Goal: Task Accomplishment & Management: Use online tool/utility

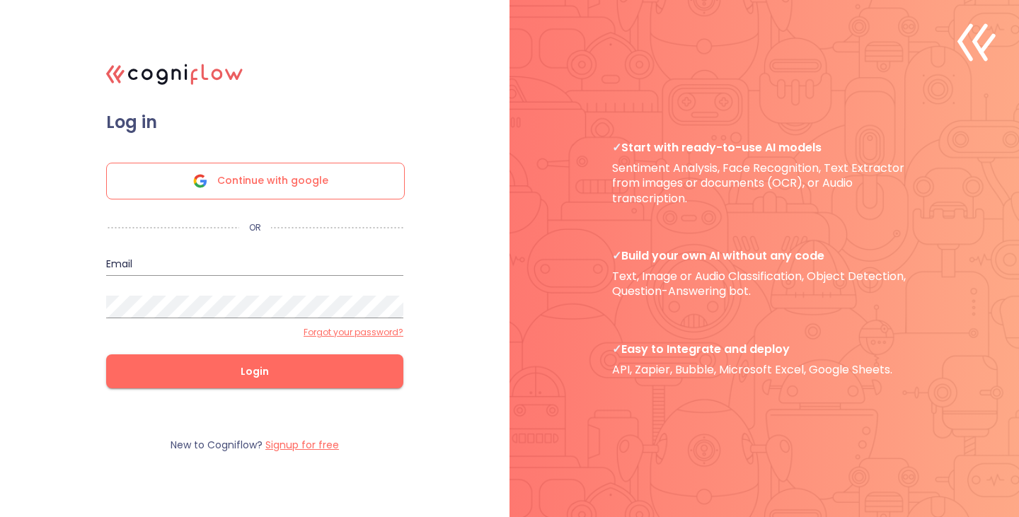
click at [303, 178] on span "Continue with google" at bounding box center [272, 180] width 111 height 35
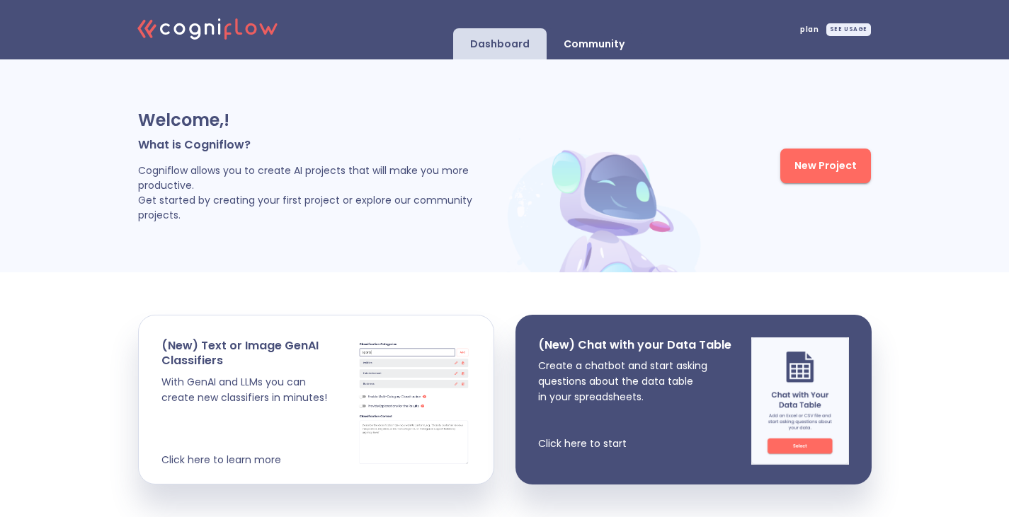
click at [825, 172] on span "New Project" at bounding box center [825, 166] width 62 height 18
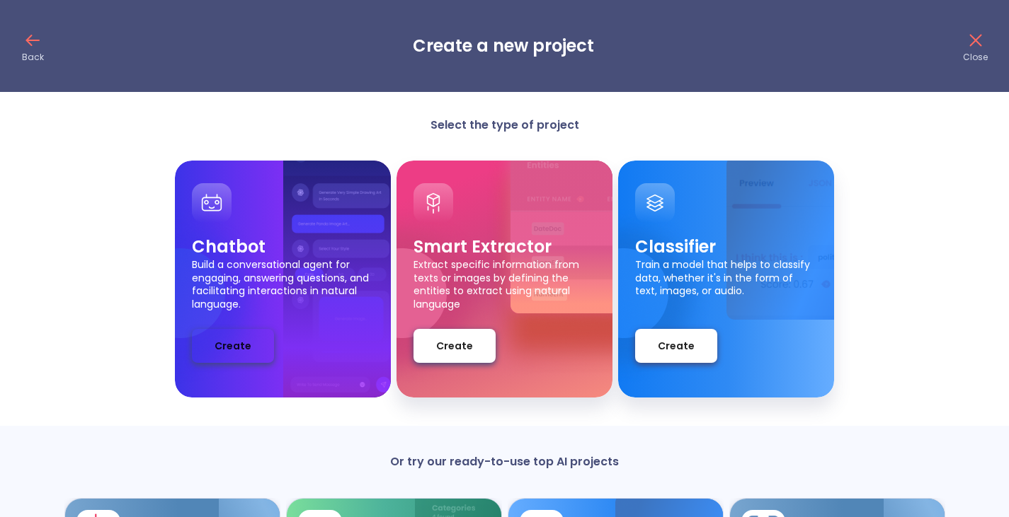
click at [238, 353] on span "Create" at bounding box center [232, 347] width 37 height 18
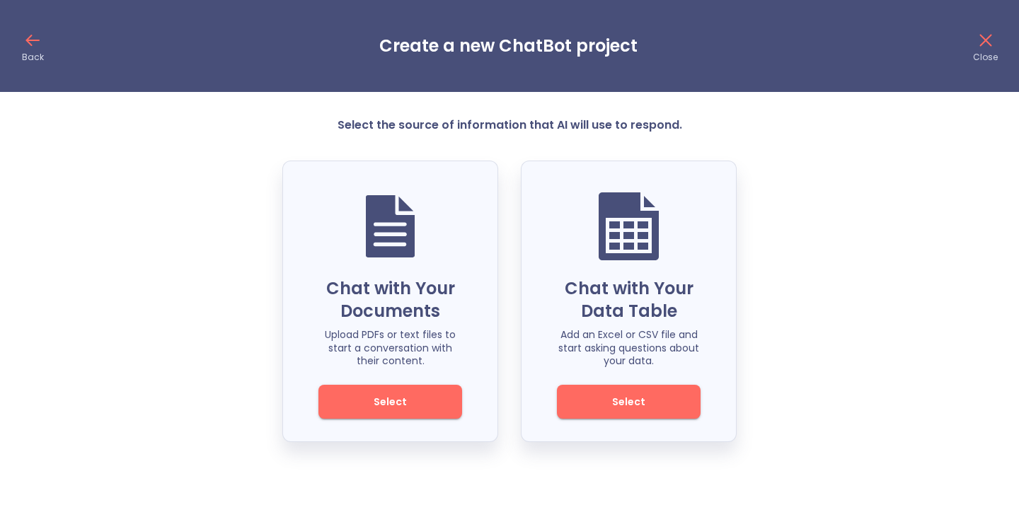
click at [375, 413] on button "Select" at bounding box center [390, 402] width 144 height 34
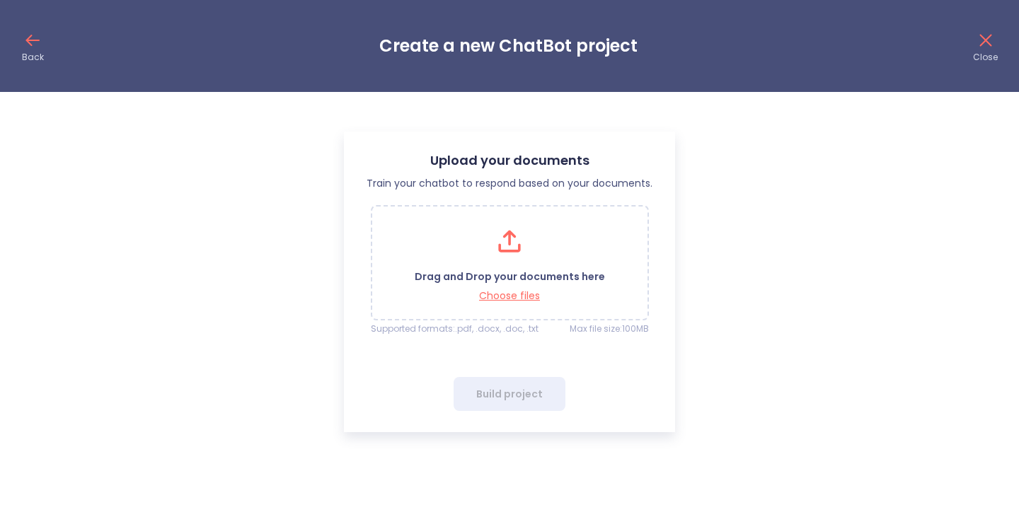
click at [504, 227] on icon at bounding box center [509, 241] width 35 height 35
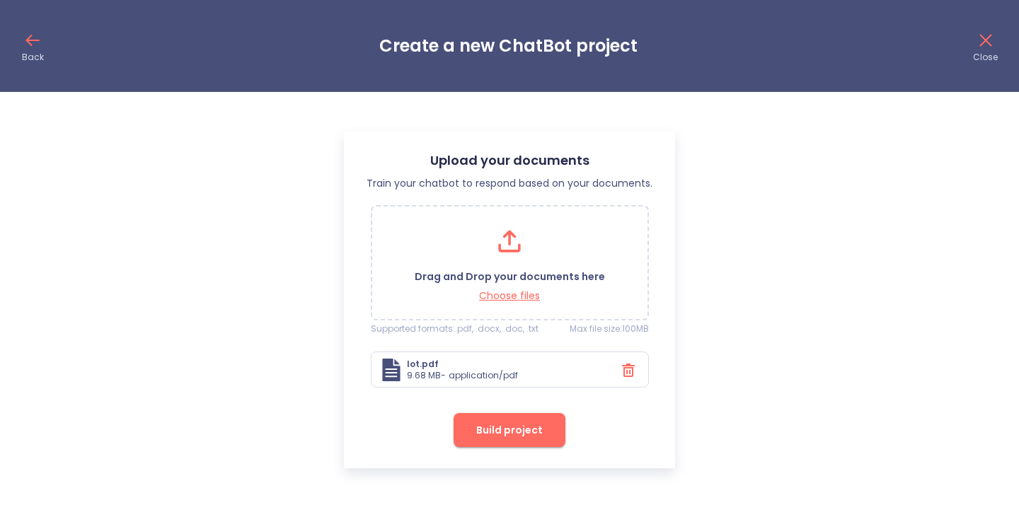
click at [529, 429] on span "Build project" at bounding box center [509, 431] width 67 height 18
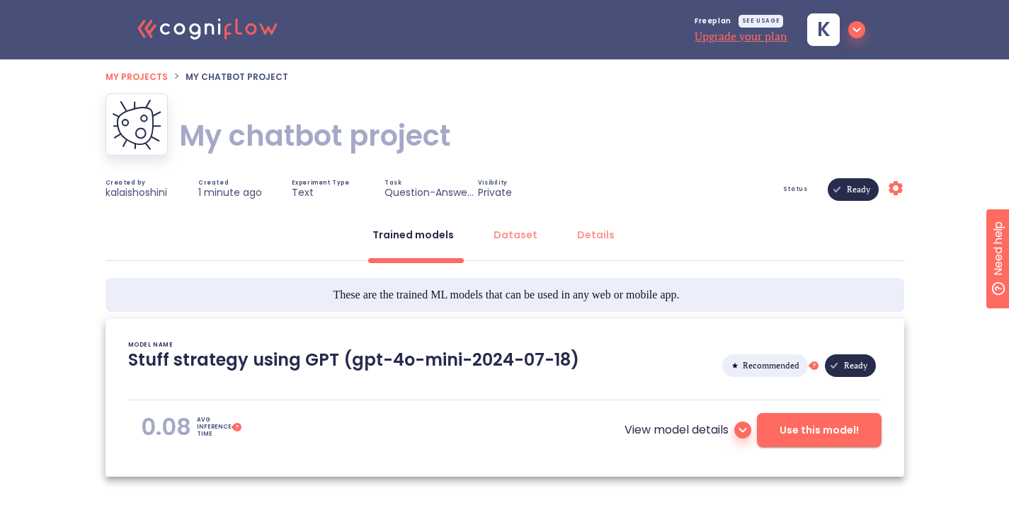
type textarea "[[DATE] 17:38:05]- Starting with download required files from shared storage [[…"
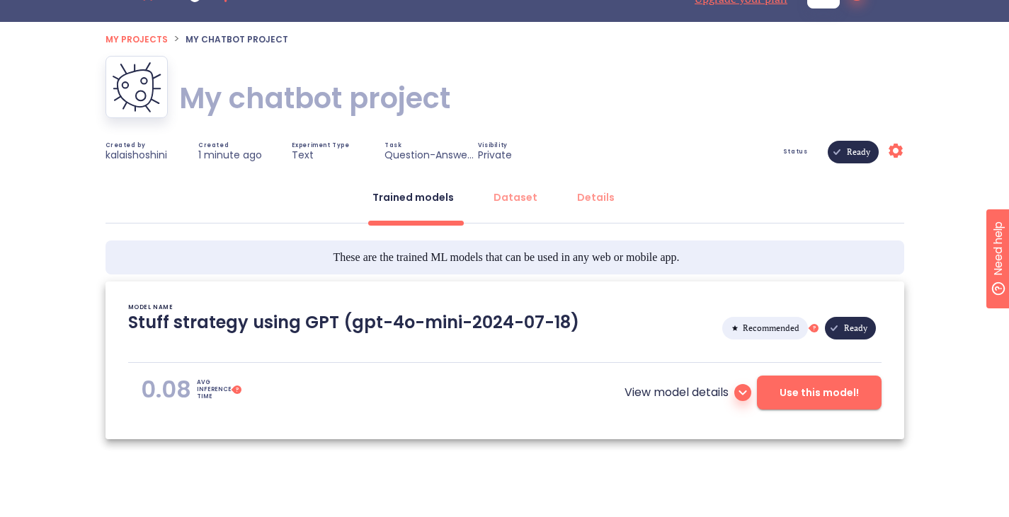
scroll to position [60, 0]
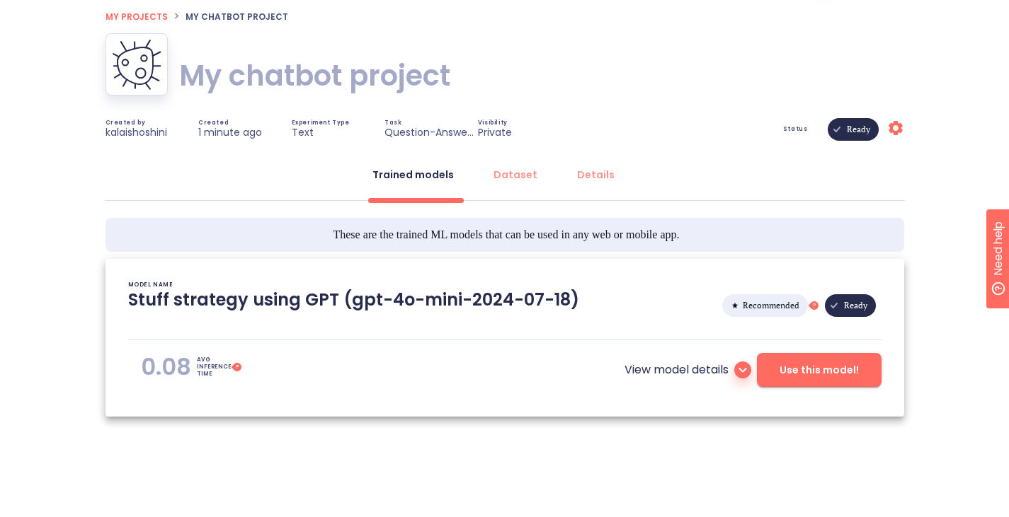
click at [823, 367] on span "Use this model!" at bounding box center [818, 371] width 79 height 18
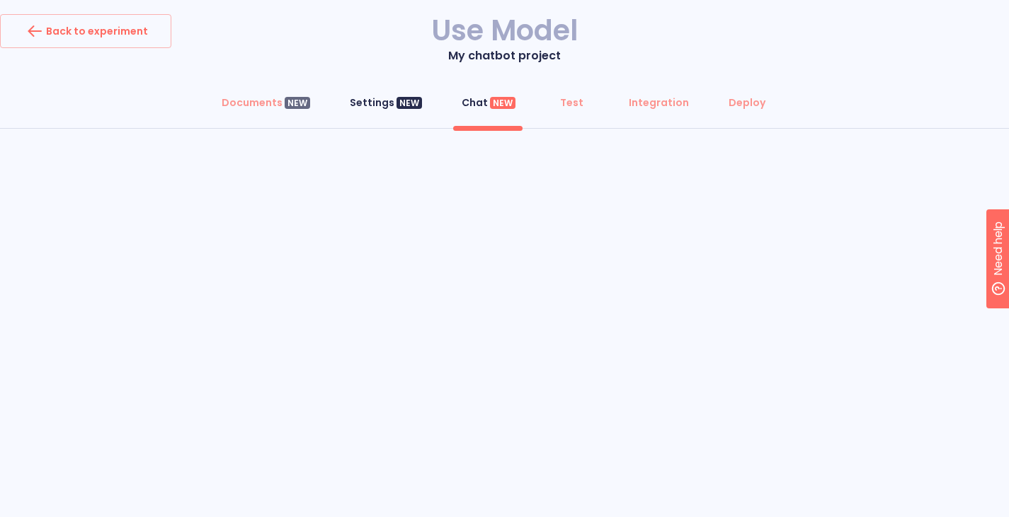
click at [381, 102] on div "Settings NEW" at bounding box center [386, 103] width 72 height 14
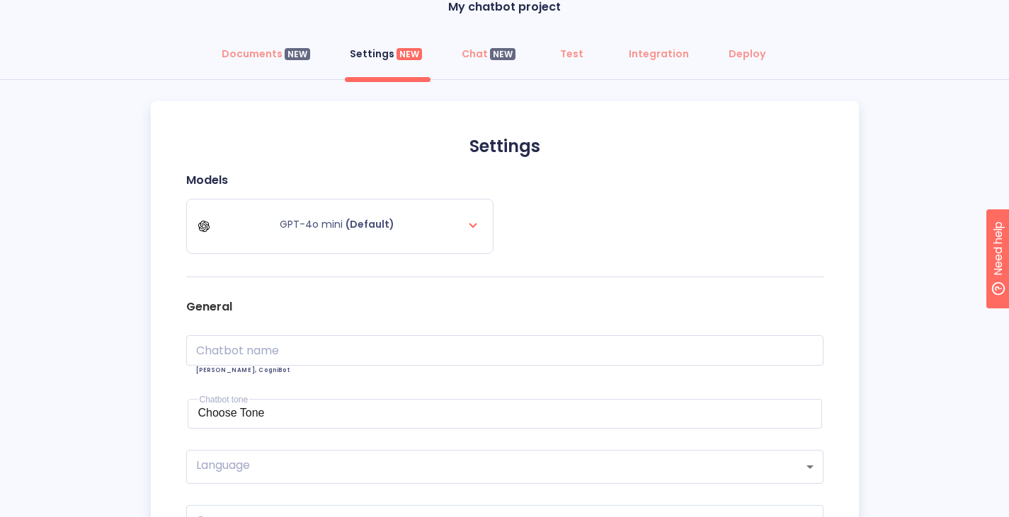
scroll to position [61, 0]
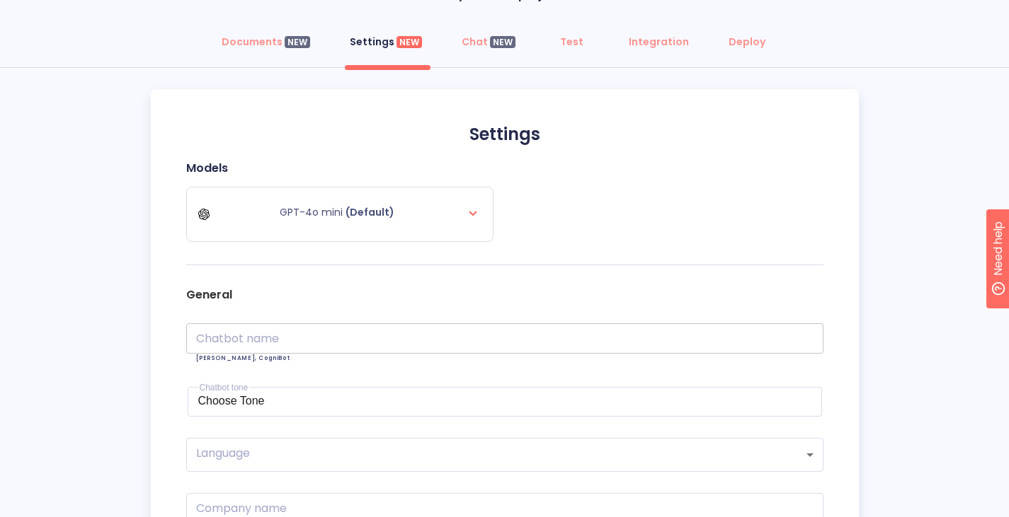
click at [416, 335] on input "text" at bounding box center [504, 338] width 637 height 30
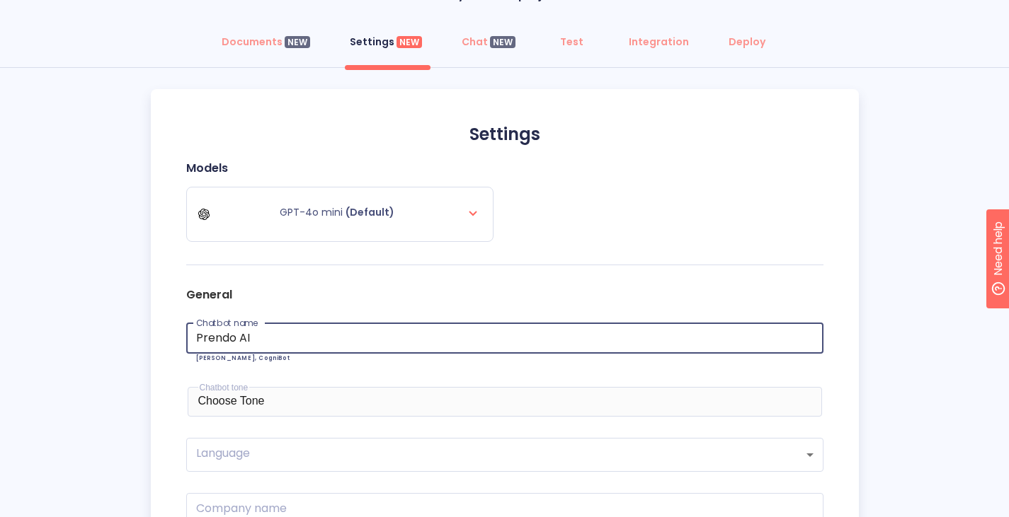
type input "Prendo AI"
click at [589, 408] on div "Choose Tone" at bounding box center [504, 401] width 613 height 13
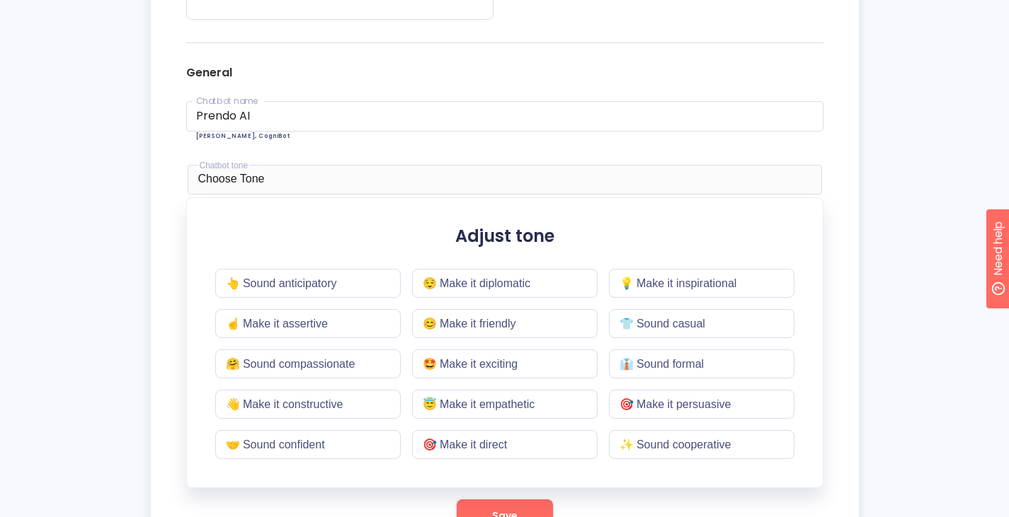
scroll to position [302, 0]
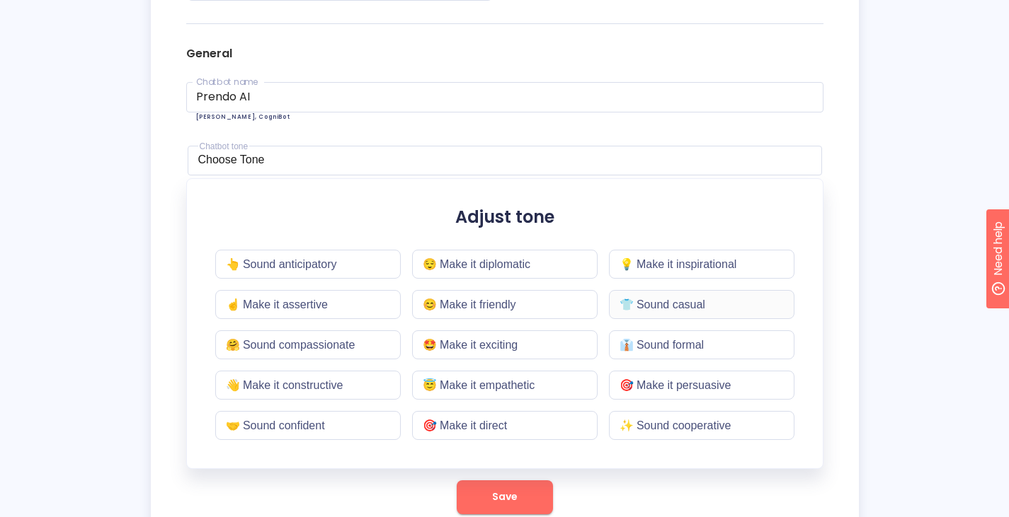
click at [686, 315] on div "👕 Sound casual" at bounding box center [701, 304] width 185 height 29
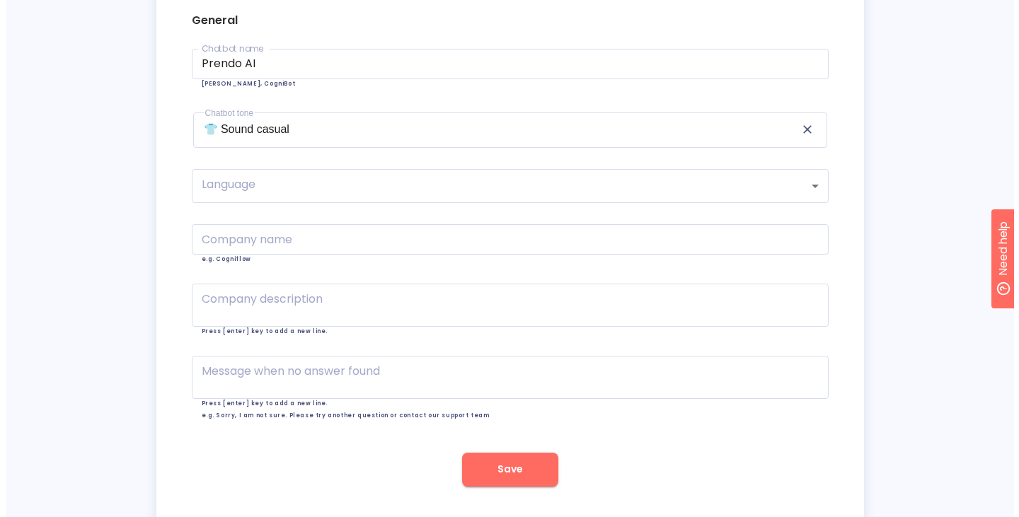
scroll to position [336, 0]
click at [588, 195] on body "Back to experiment Use Model My chatbot project Documents NEW Settings NEW Chat…" at bounding box center [504, 110] width 1009 height 893
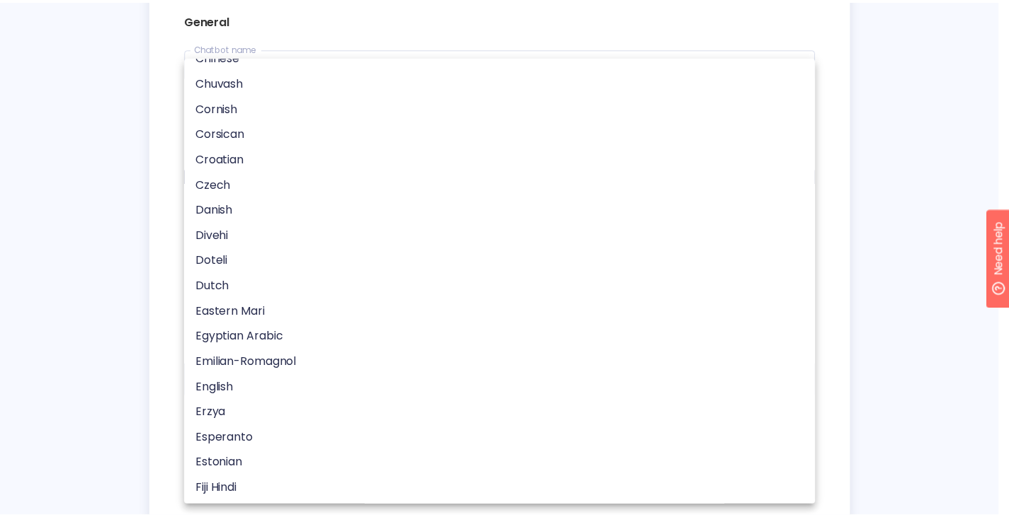
scroll to position [791, 0]
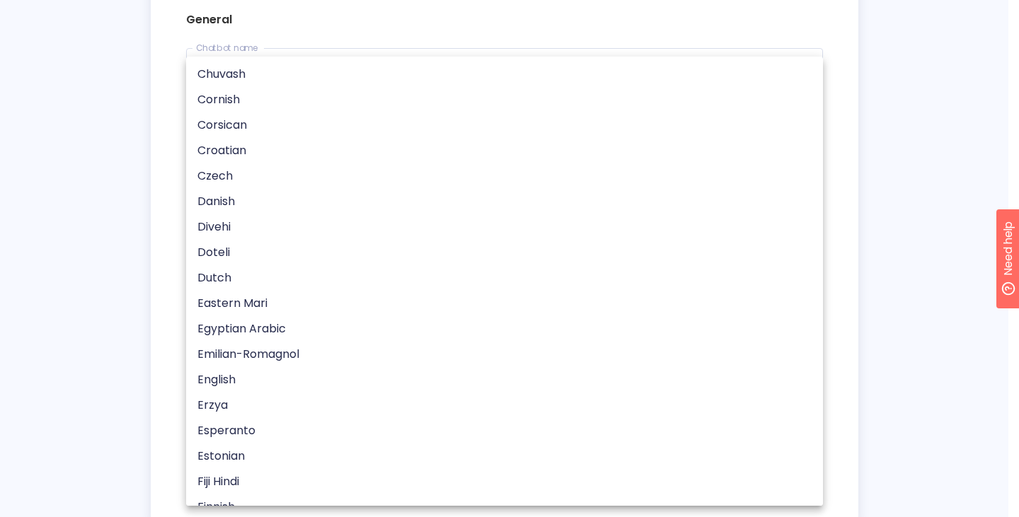
click at [242, 384] on li "English" at bounding box center [510, 379] width 648 height 25
type input "en"
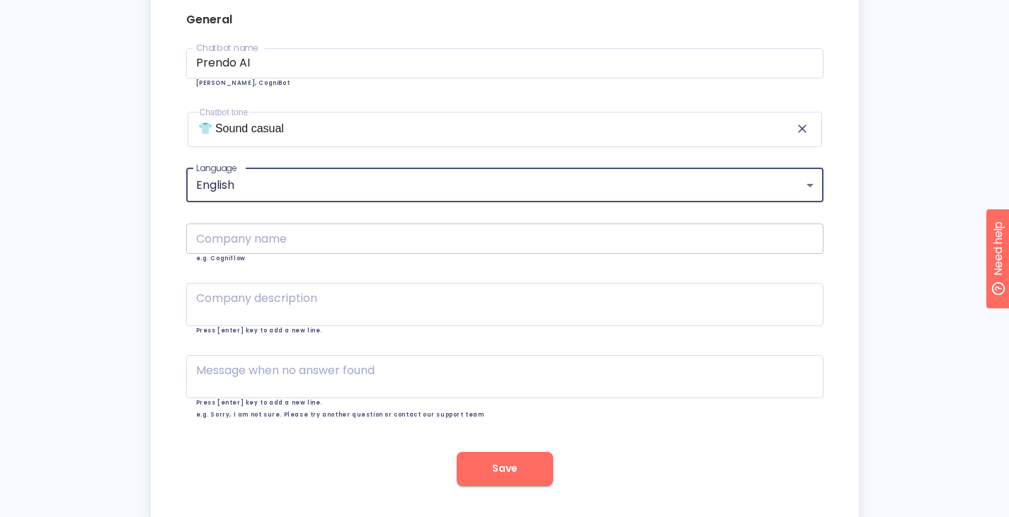
click at [559, 248] on input "text" at bounding box center [504, 239] width 637 height 30
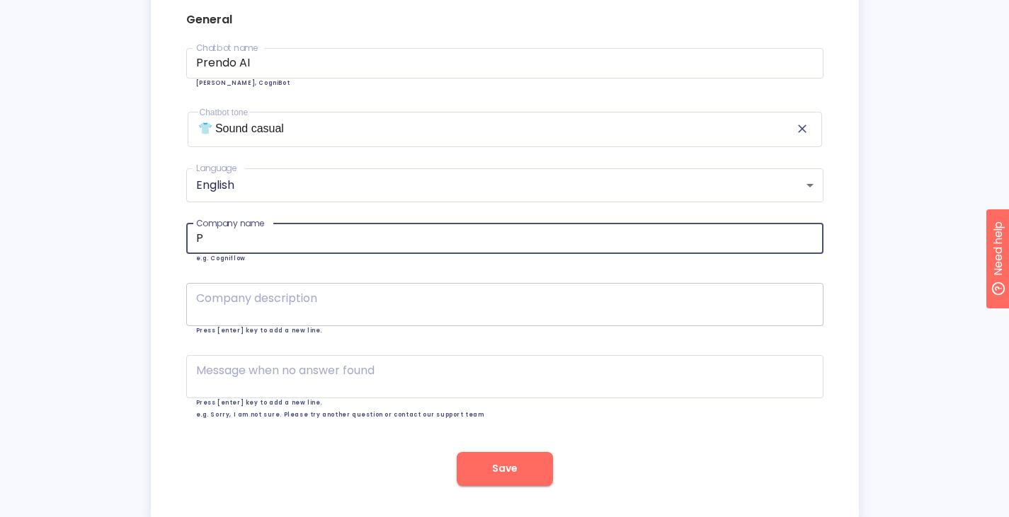
type input "P"
click at [536, 325] on div "x Company description" at bounding box center [504, 304] width 637 height 43
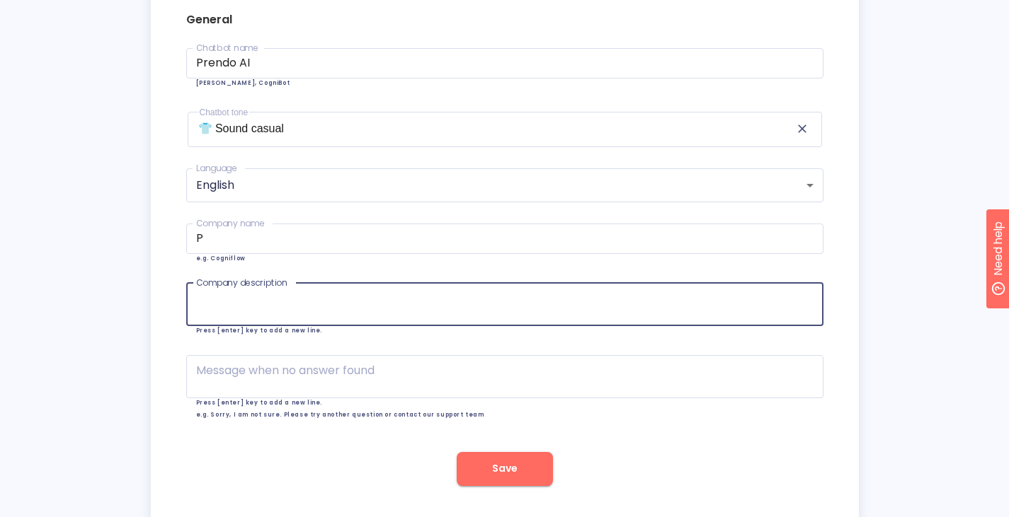
click at [532, 476] on button "Save" at bounding box center [505, 469] width 96 height 34
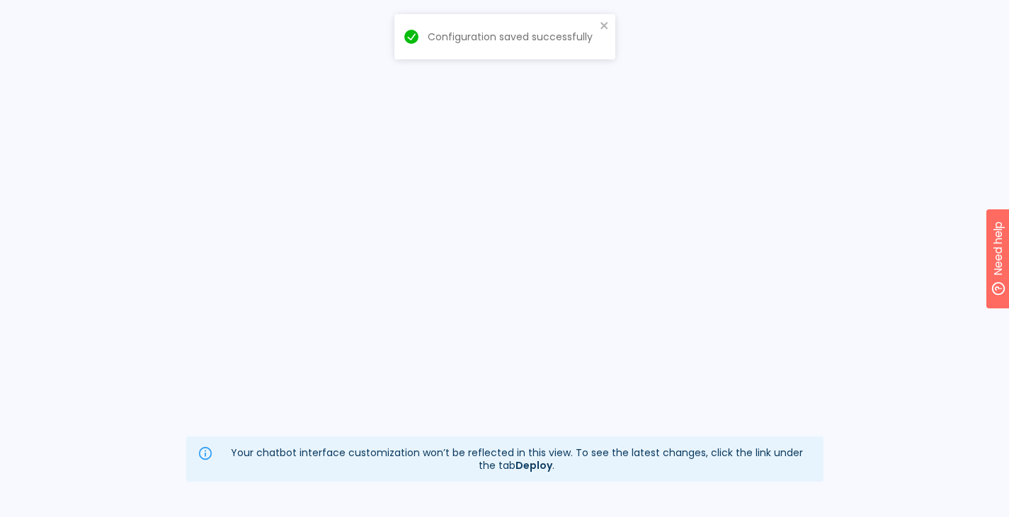
scroll to position [70, 0]
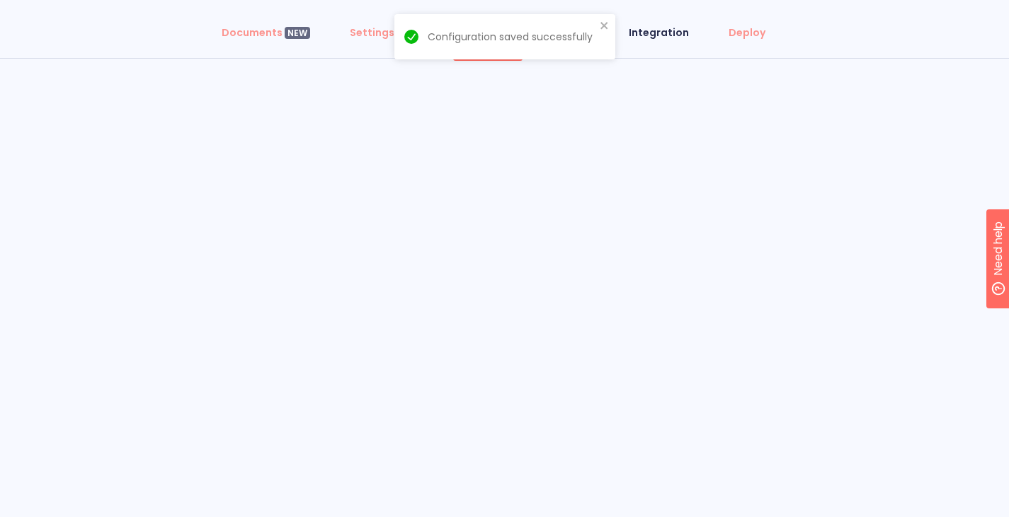
click at [668, 34] on div "Integration" at bounding box center [658, 32] width 60 height 14
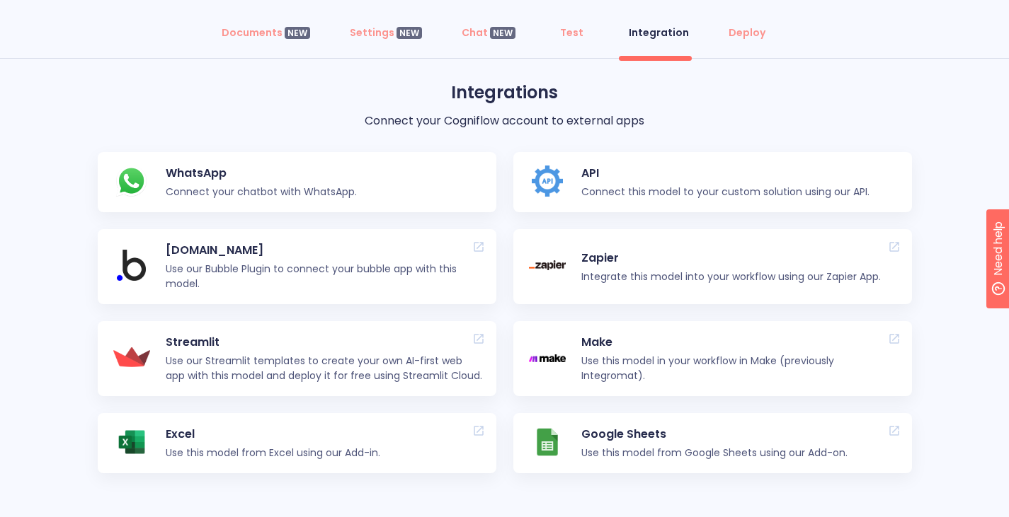
click at [365, 444] on div "Excel Use this model from Excel using our Add-in." at bounding box center [279, 443] width 227 height 60
click at [655, 207] on div "API Connect this model to your custom solution using our API." at bounding box center [731, 182] width 301 height 60
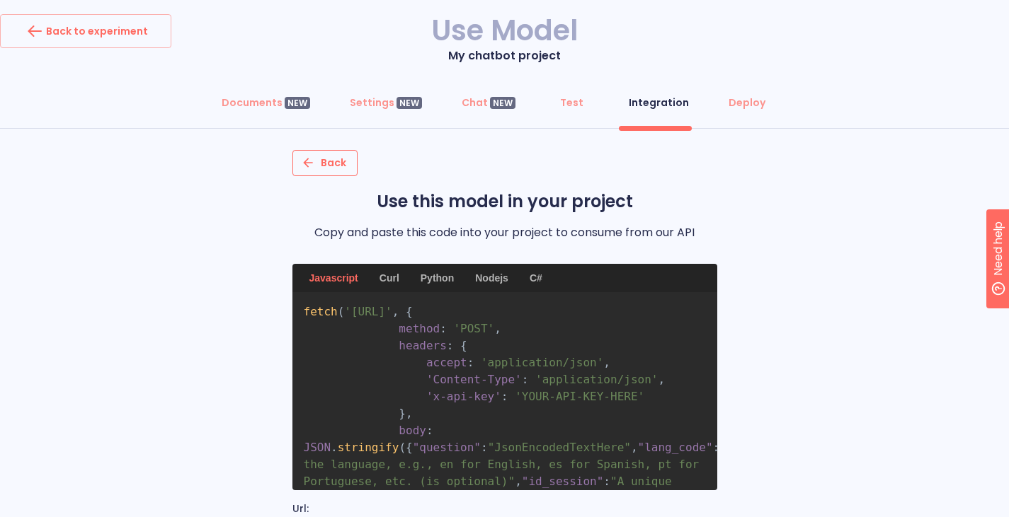
click at [315, 157] on span "Back" at bounding box center [325, 163] width 42 height 18
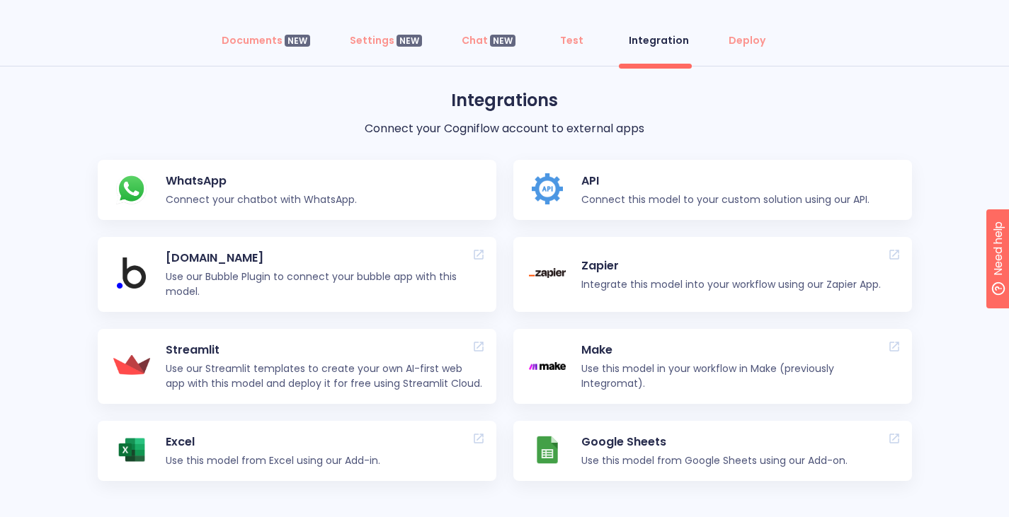
scroll to position [78, 0]
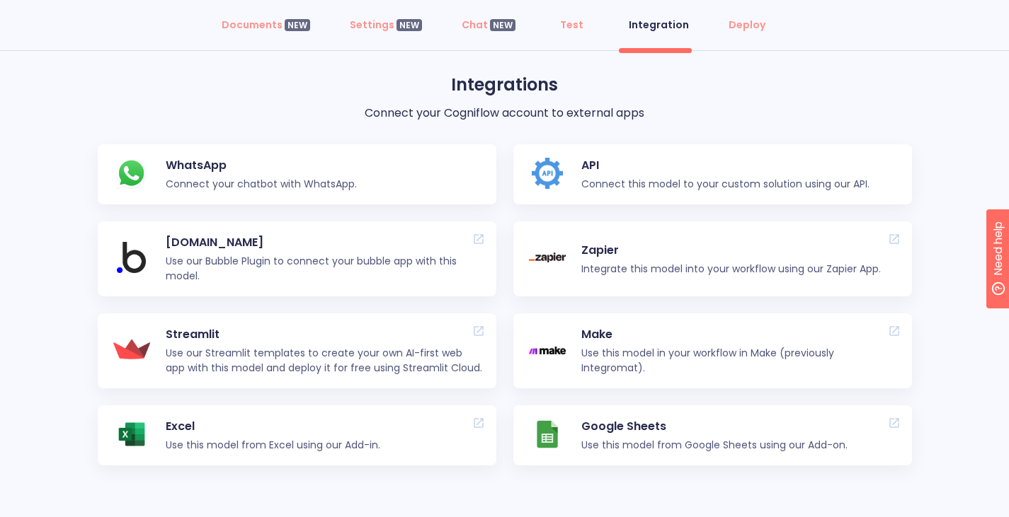
click at [710, 251] on p "Zapier" at bounding box center [730, 250] width 299 height 17
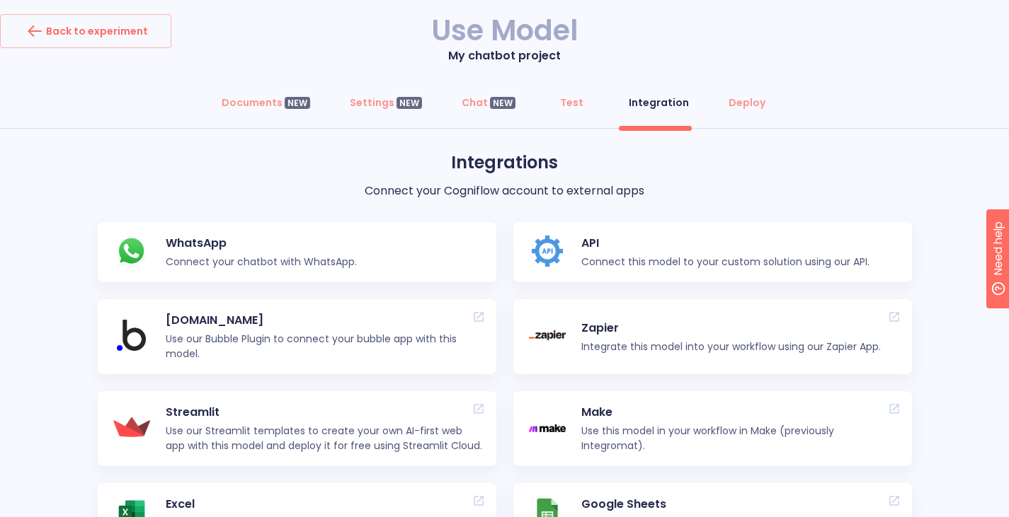
scroll to position [78, 0]
click at [567, 96] on div "Test" at bounding box center [571, 103] width 23 height 14
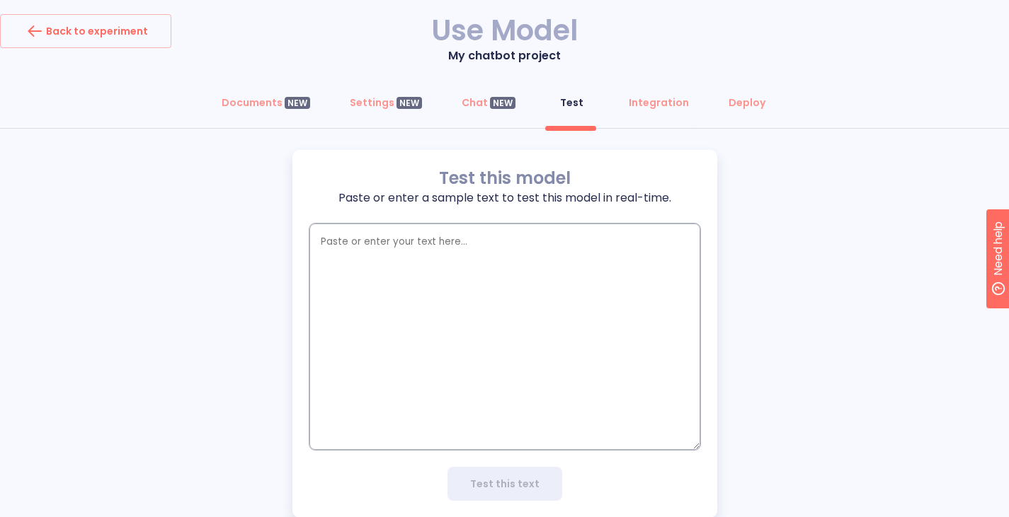
click at [577, 247] on textarea "empty textarea" at bounding box center [504, 337] width 391 height 226
click at [447, 224] on textarea "empty textarea" at bounding box center [504, 337] width 391 height 226
paste textarea ". Cogniflow Cogniflow is a no-code AI automation platform that lets you build A…"
type textarea ". Cogniflow Cogniflow is a no-code AI automation platform that lets you build A…"
type textarea "x"
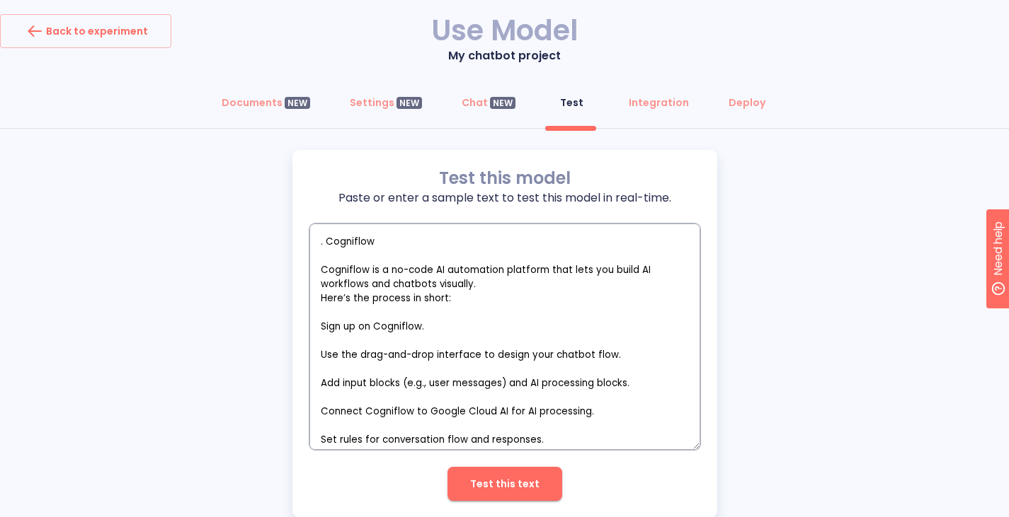
scroll to position [68, 0]
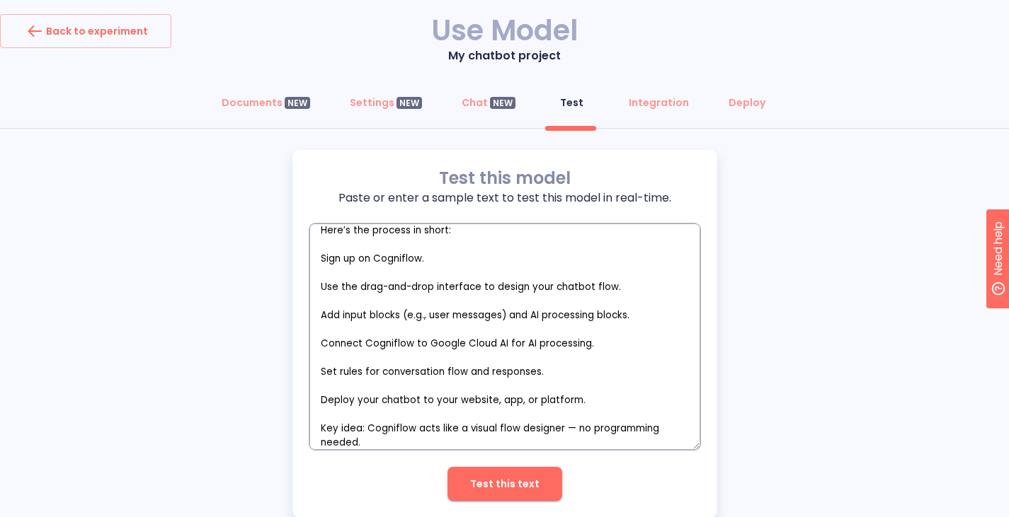
type textarea ". Cogniflow Cogniflow is a no-code AI automation platform that lets you build A…"
click at [505, 484] on span "Test this text" at bounding box center [504, 485] width 69 height 18
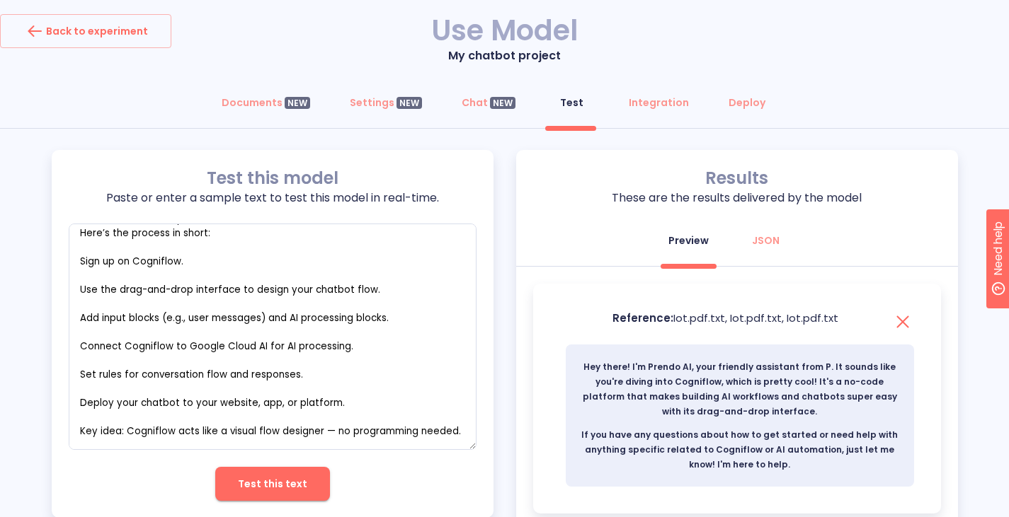
scroll to position [49, 0]
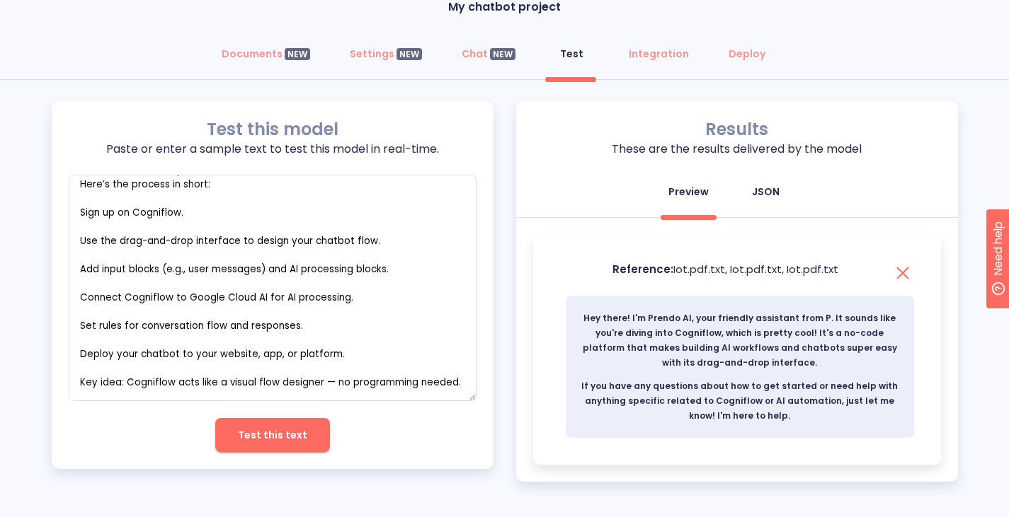
click at [755, 191] on div "JSON" at bounding box center [766, 192] width 28 height 14
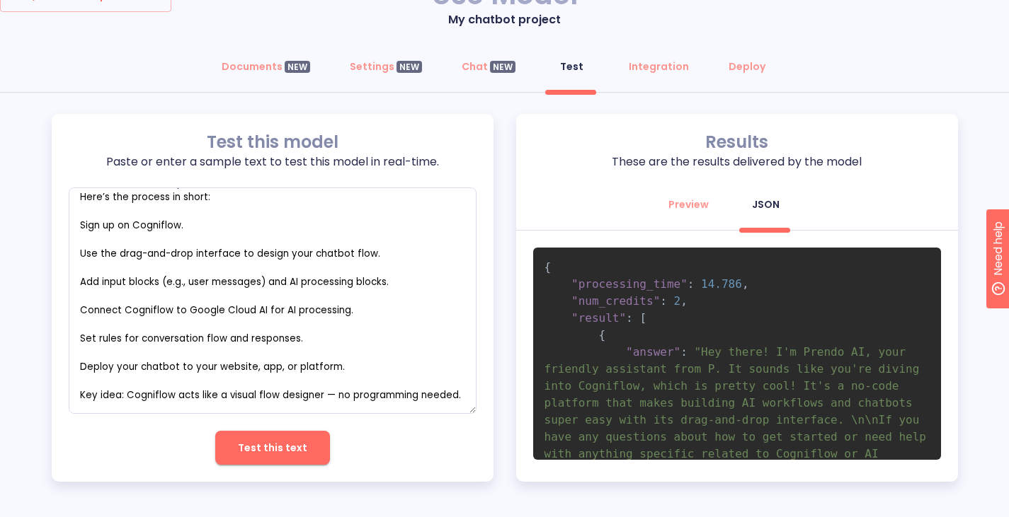
scroll to position [36, 0]
click at [701, 198] on div "Preview" at bounding box center [688, 204] width 40 height 14
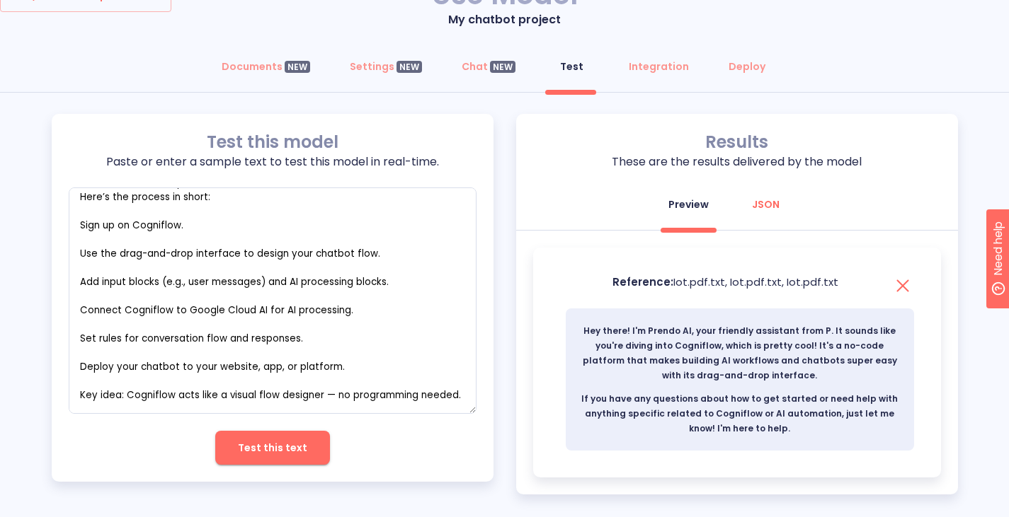
click at [769, 190] on button "JSON" at bounding box center [765, 205] width 51 height 34
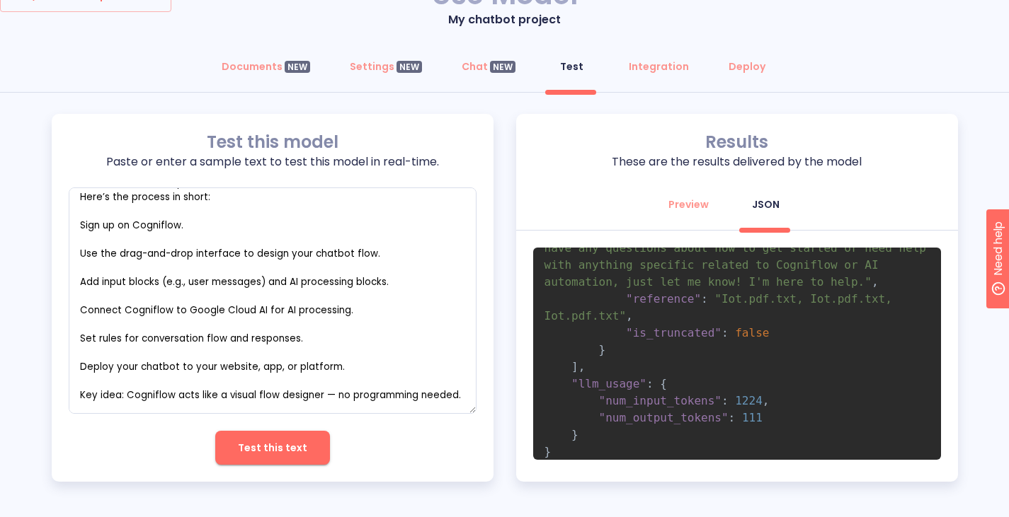
scroll to position [371, 0]
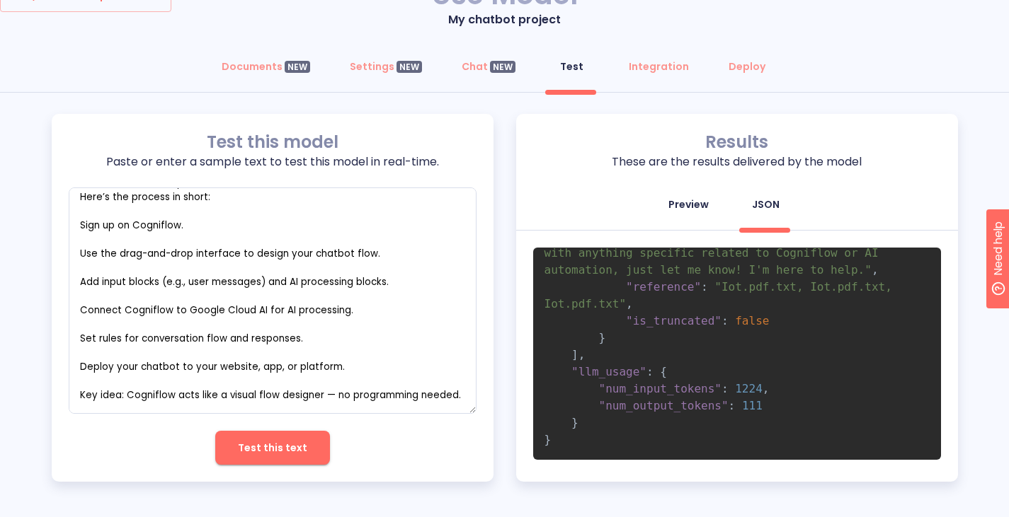
click at [686, 209] on div "Preview" at bounding box center [688, 204] width 40 height 14
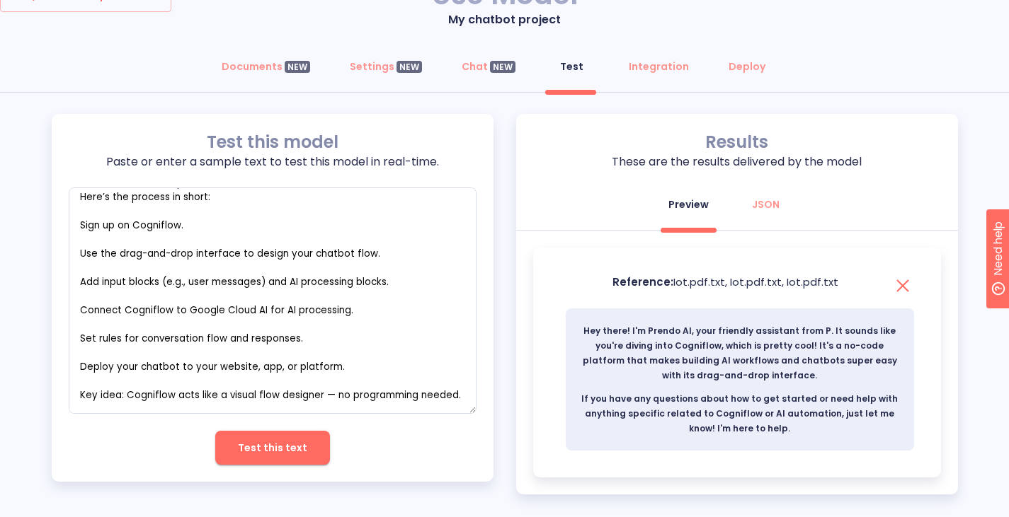
click at [304, 459] on button "Test this text" at bounding box center [272, 448] width 115 height 34
type textarea "x"
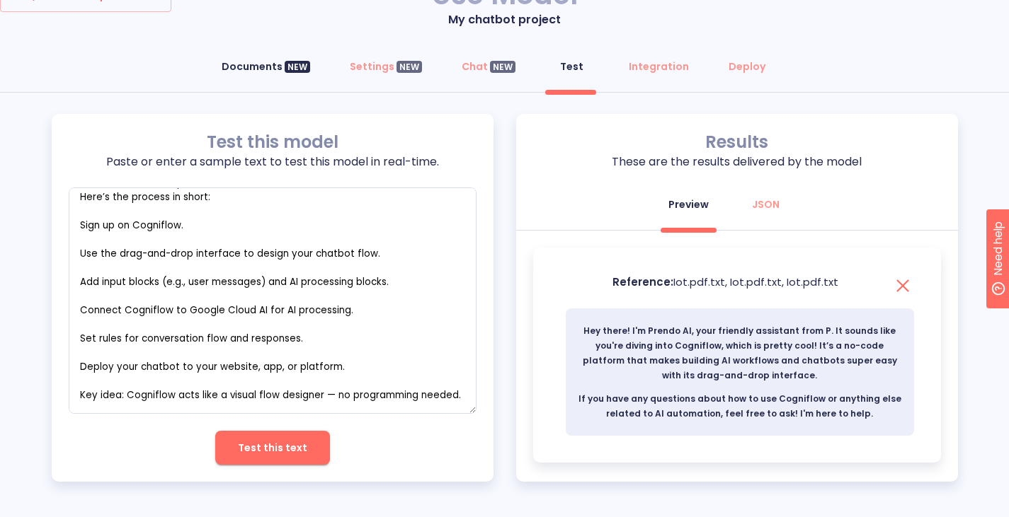
click at [272, 74] on div "Documents NEW" at bounding box center [266, 66] width 88 height 14
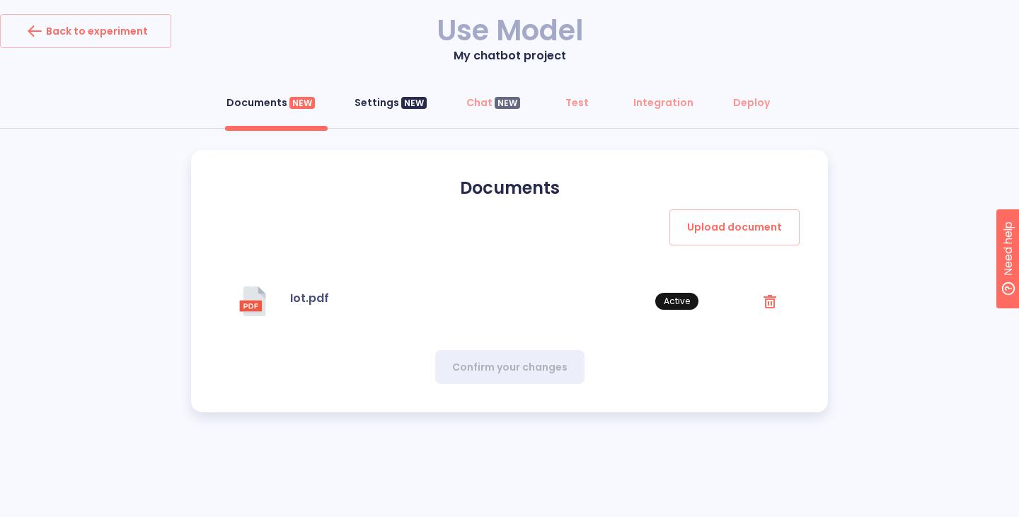
click at [408, 106] on div "NEW" at bounding box center [413, 103] width 25 height 13
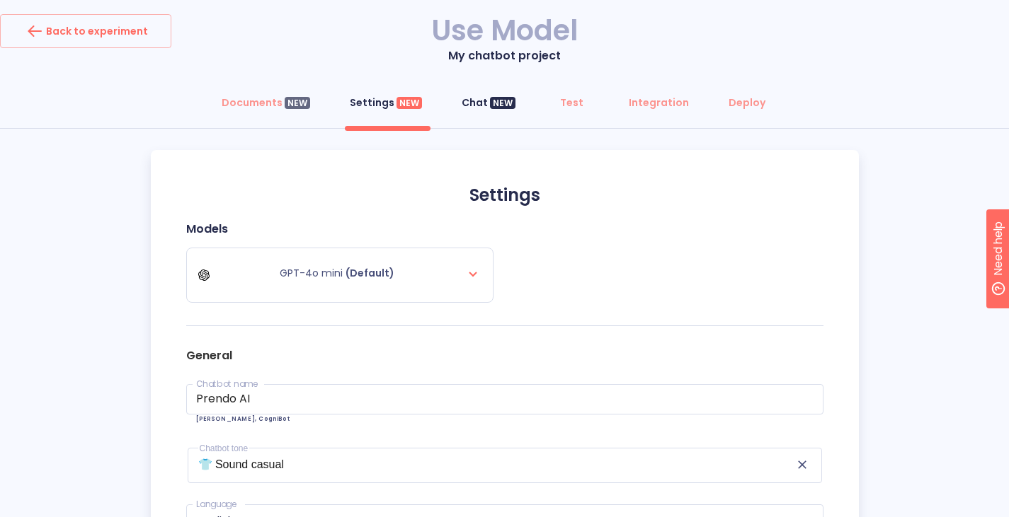
click at [481, 118] on button "Chat NEW" at bounding box center [488, 103] width 71 height 34
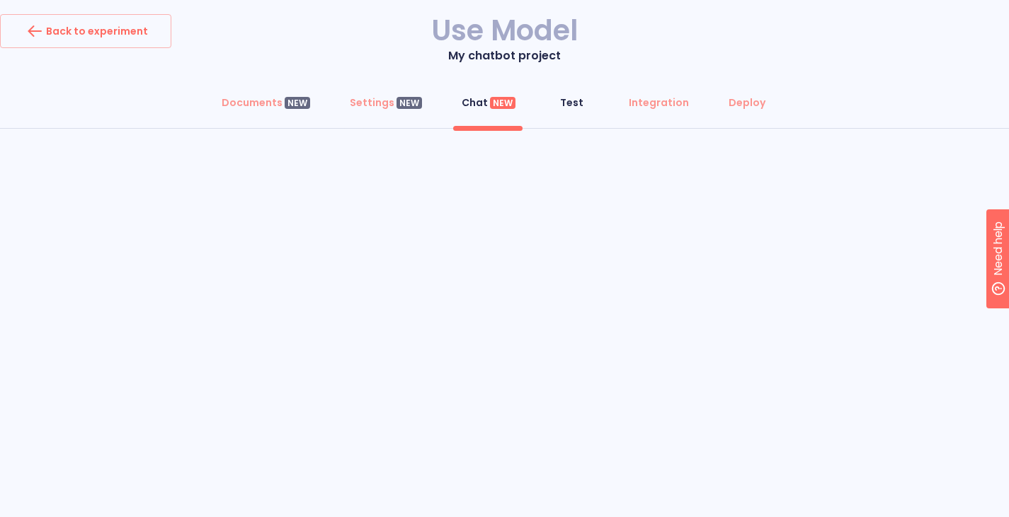
click at [579, 100] on div "Test" at bounding box center [571, 103] width 23 height 14
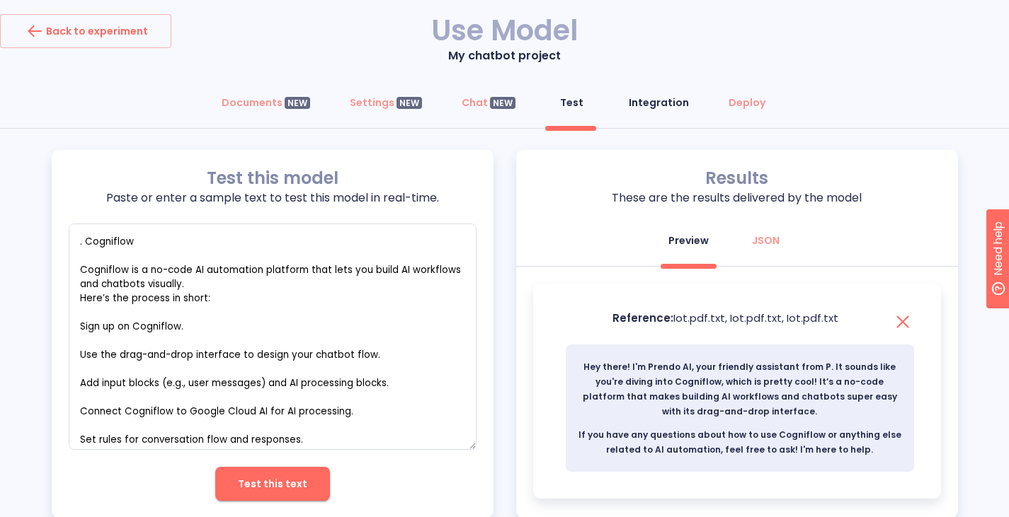
click at [673, 90] on button "Integration" at bounding box center [658, 103] width 77 height 34
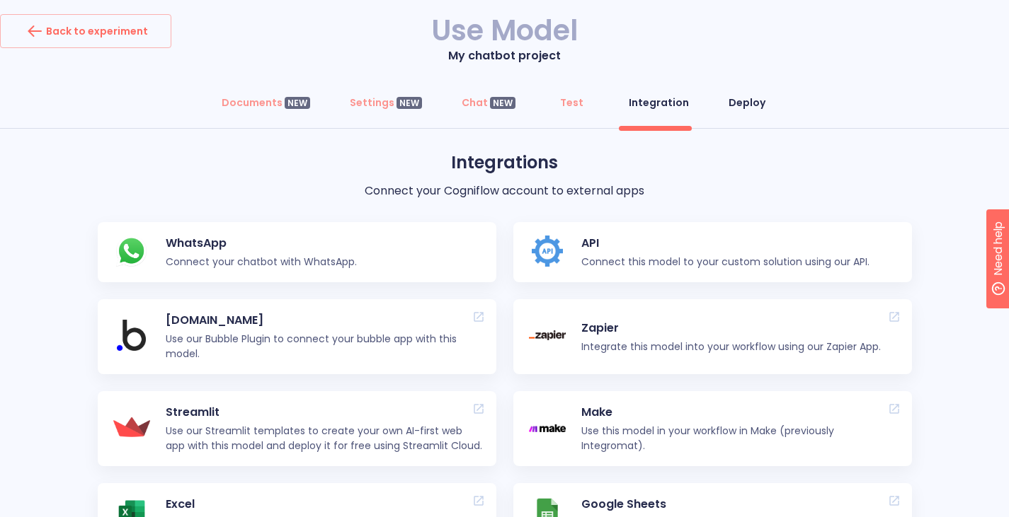
click at [729, 98] on div "Deploy" at bounding box center [746, 103] width 37 height 14
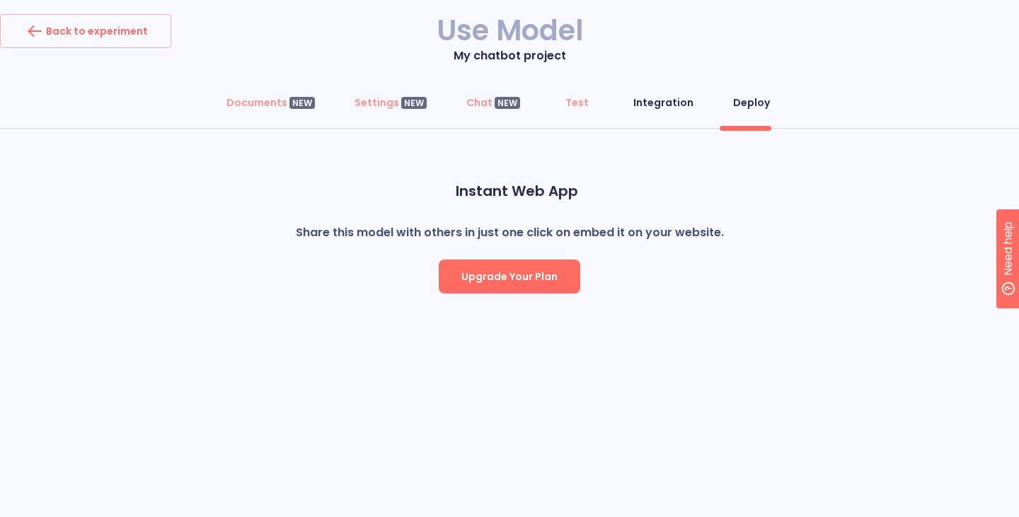
click at [673, 98] on div "Integration" at bounding box center [663, 103] width 60 height 14
